Goal: Find specific page/section: Find specific page/section

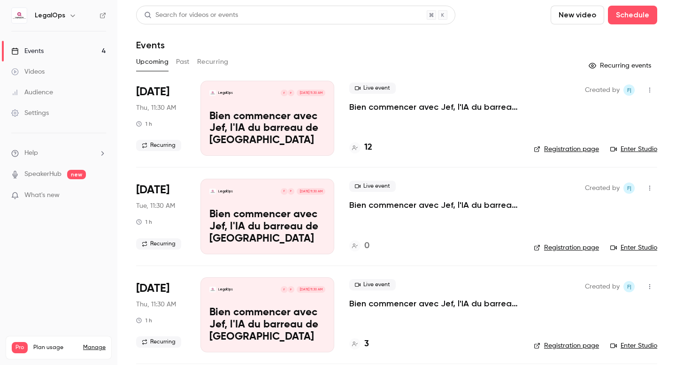
click at [106, 10] on nav "LegalOps Events 4 Videos Audience Settings Help SpeakerHub new What's new Pro P…" at bounding box center [58, 182] width 117 height 365
click at [101, 15] on icon at bounding box center [102, 15] width 7 height 7
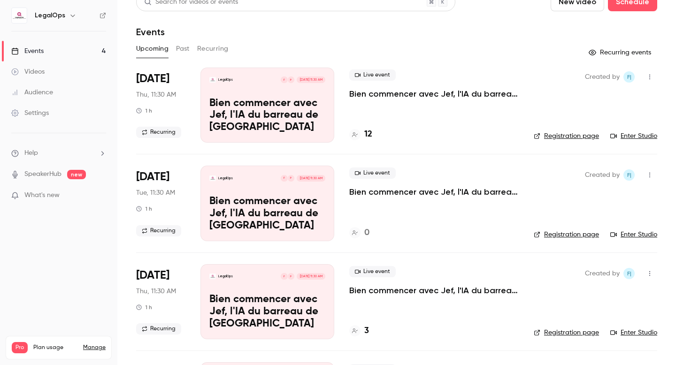
click at [368, 134] on h4 "12" at bounding box center [368, 134] width 8 height 13
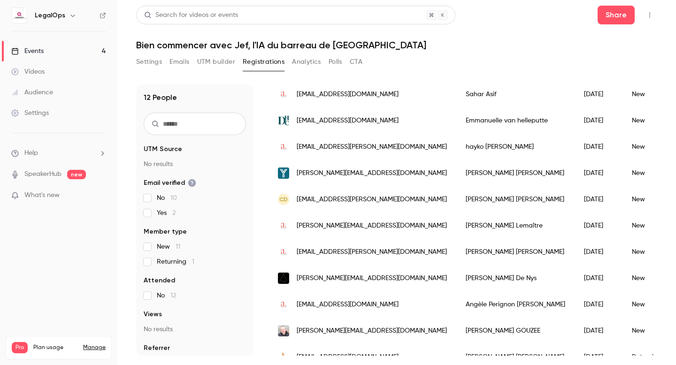
scroll to position [134, 0]
